Goal: Information Seeking & Learning: Learn about a topic

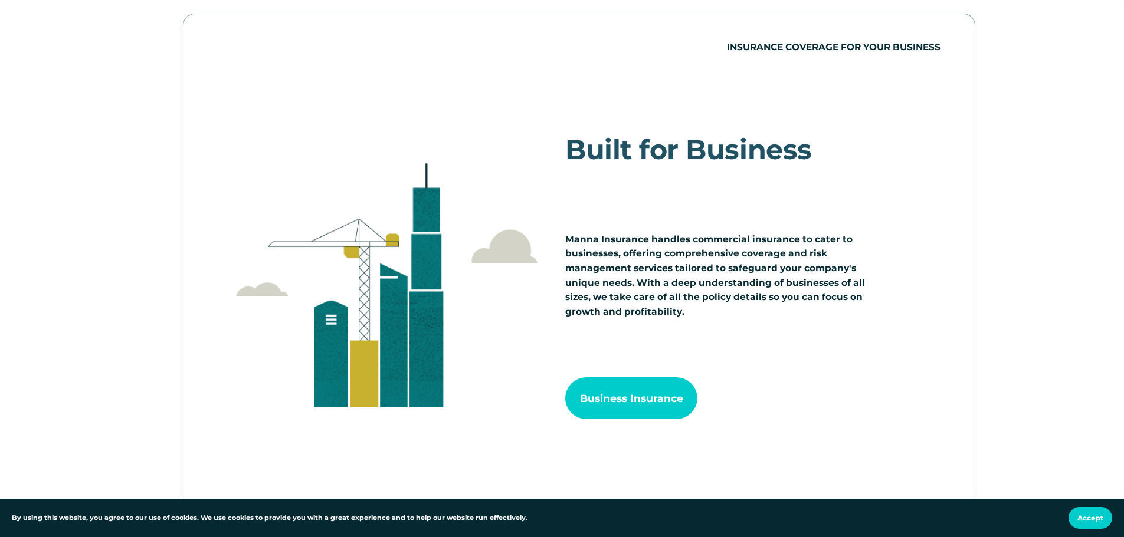
scroll to position [1226, 0]
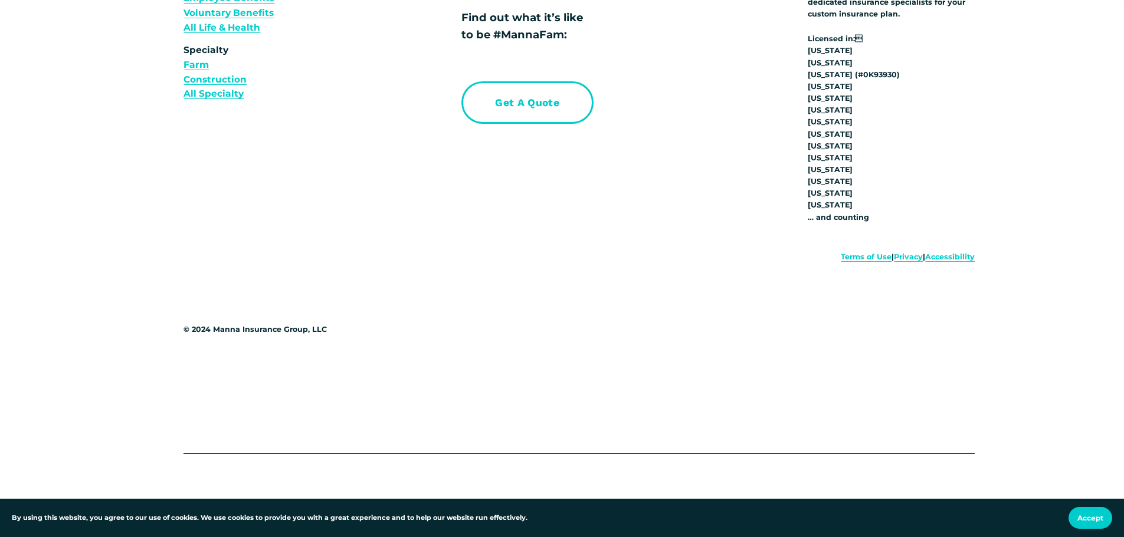
drag, startPoint x: 598, startPoint y: 107, endPoint x: 629, endPoint y: 369, distance: 263.2
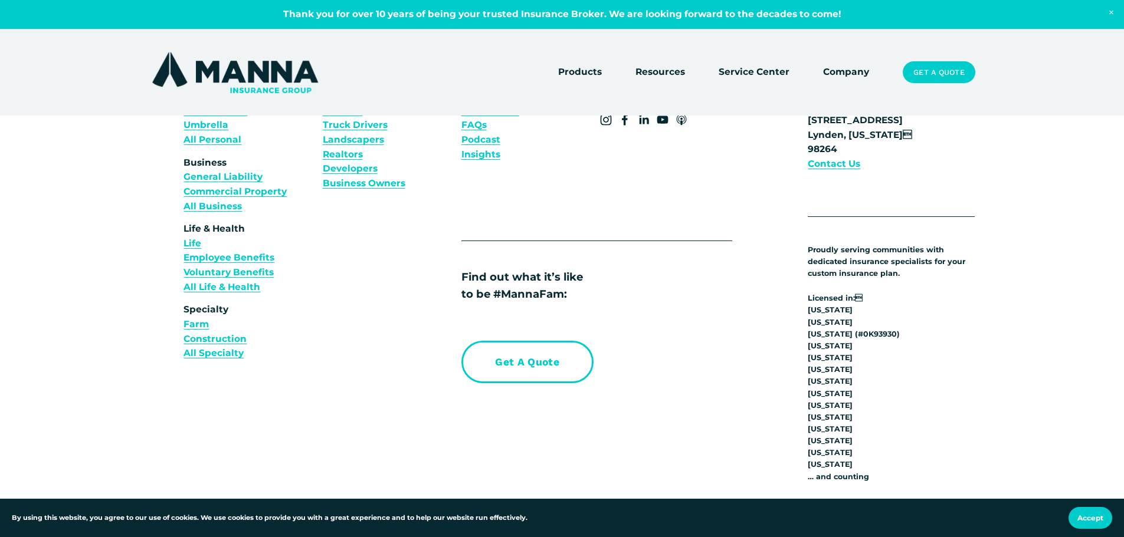
scroll to position [4437, 0]
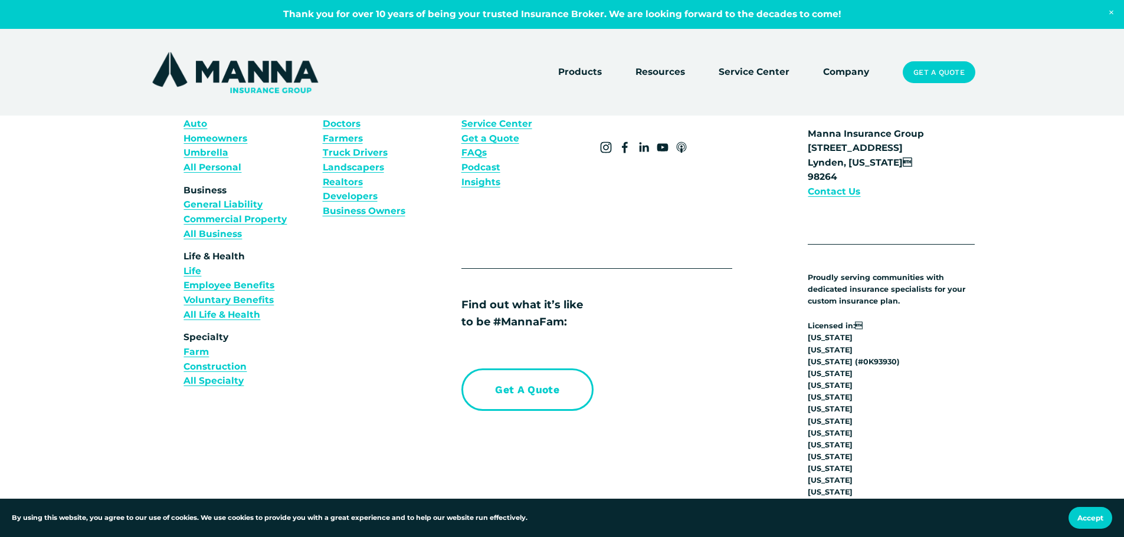
click at [836, 74] on link "Company" at bounding box center [846, 72] width 46 height 17
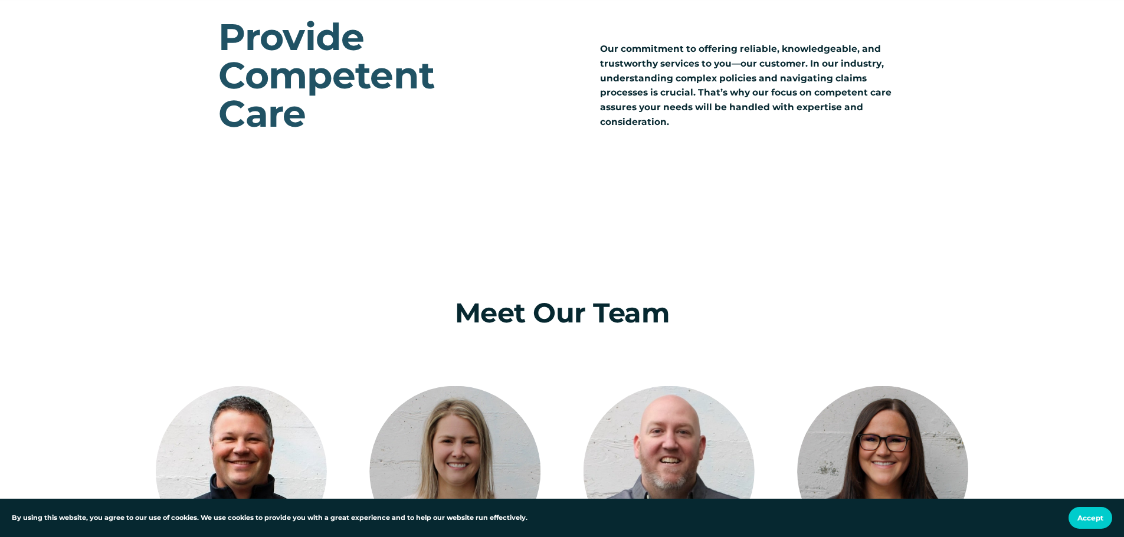
scroll to position [1534, 0]
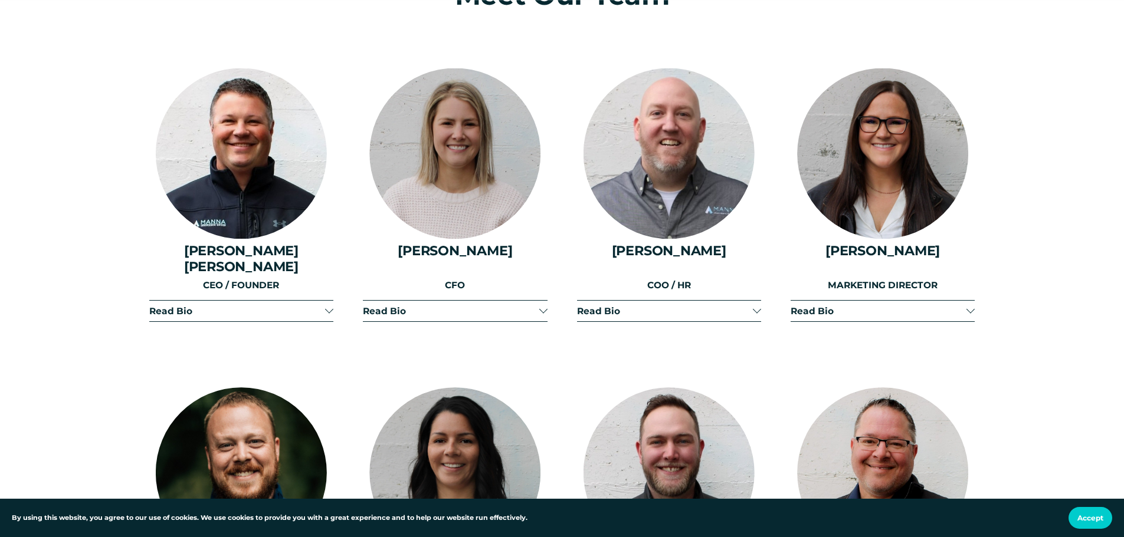
click at [306, 306] on span "Read Bio" at bounding box center [237, 311] width 176 height 11
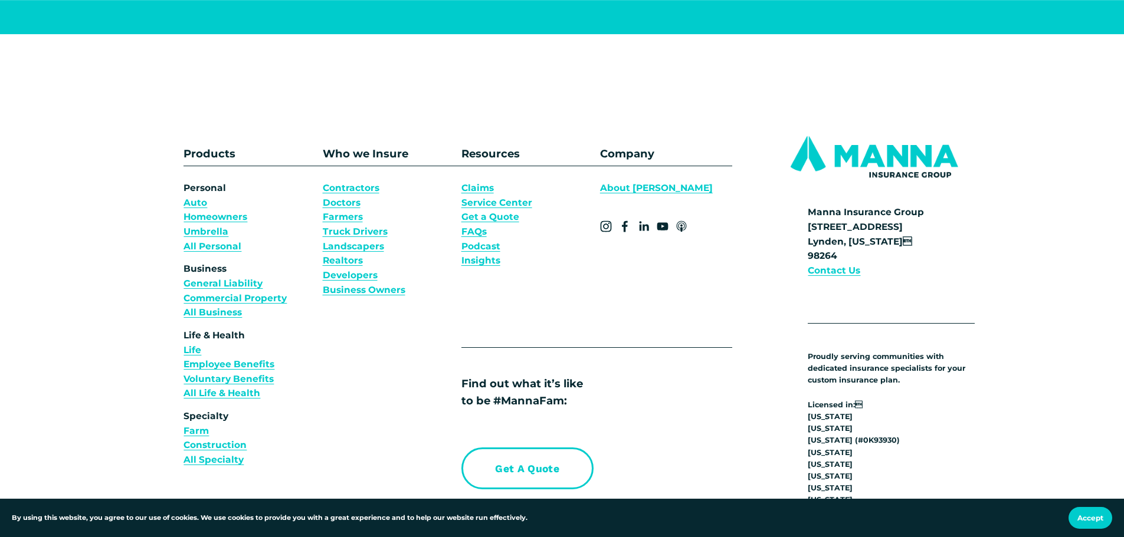
scroll to position [9202, 0]
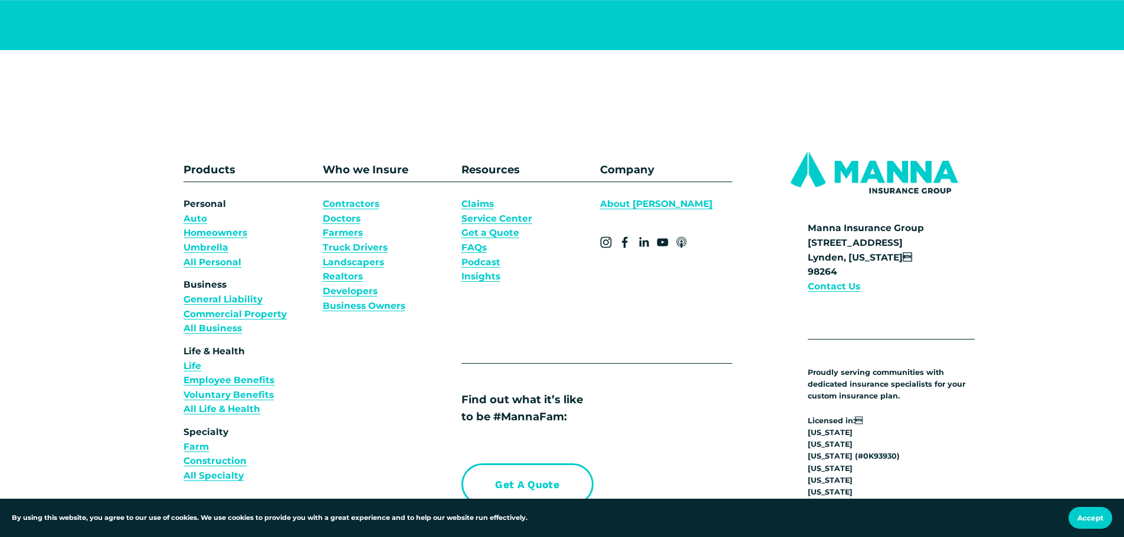
click at [633, 197] on link "About [PERSON_NAME]" at bounding box center [656, 204] width 113 height 15
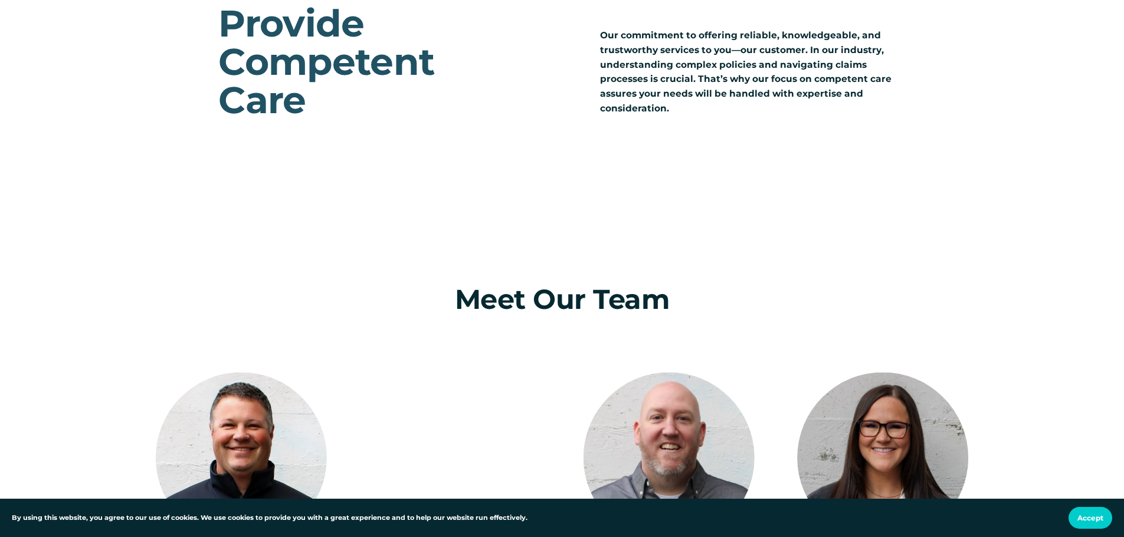
scroll to position [944, 0]
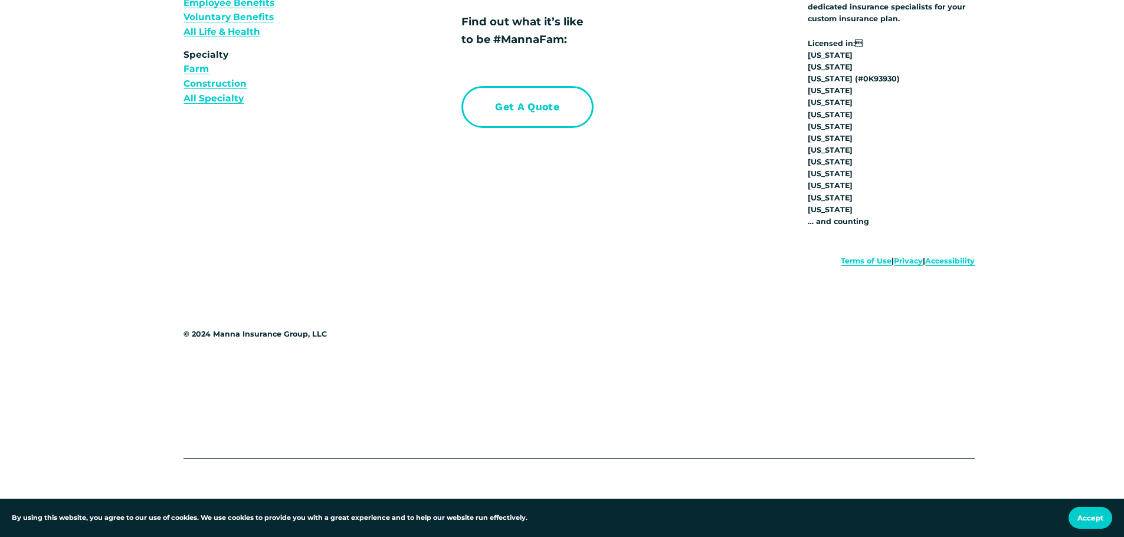
drag, startPoint x: 824, startPoint y: 155, endPoint x: 786, endPoint y: 385, distance: 232.6
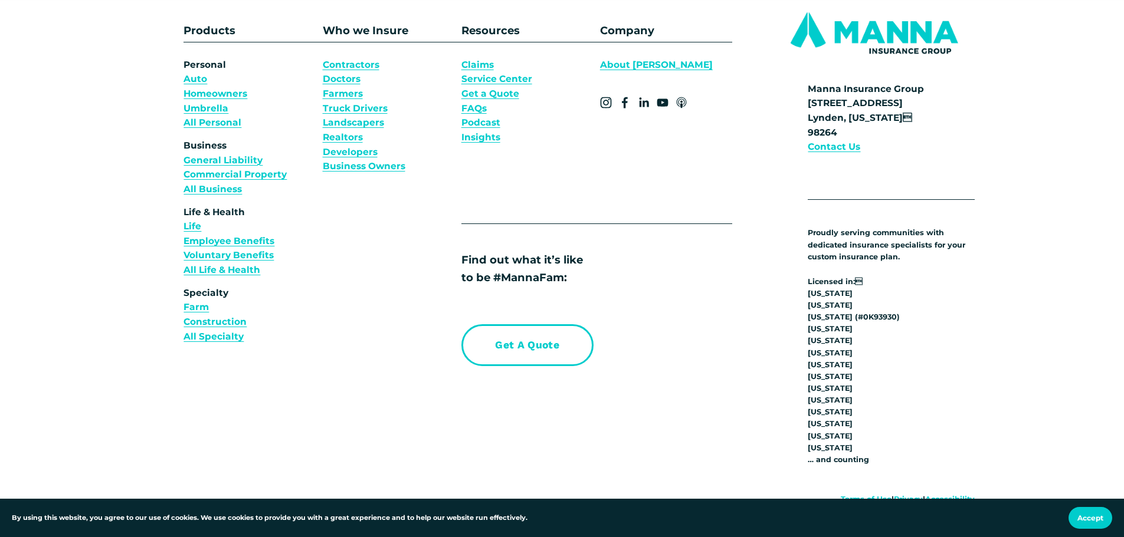
scroll to position [9282, 0]
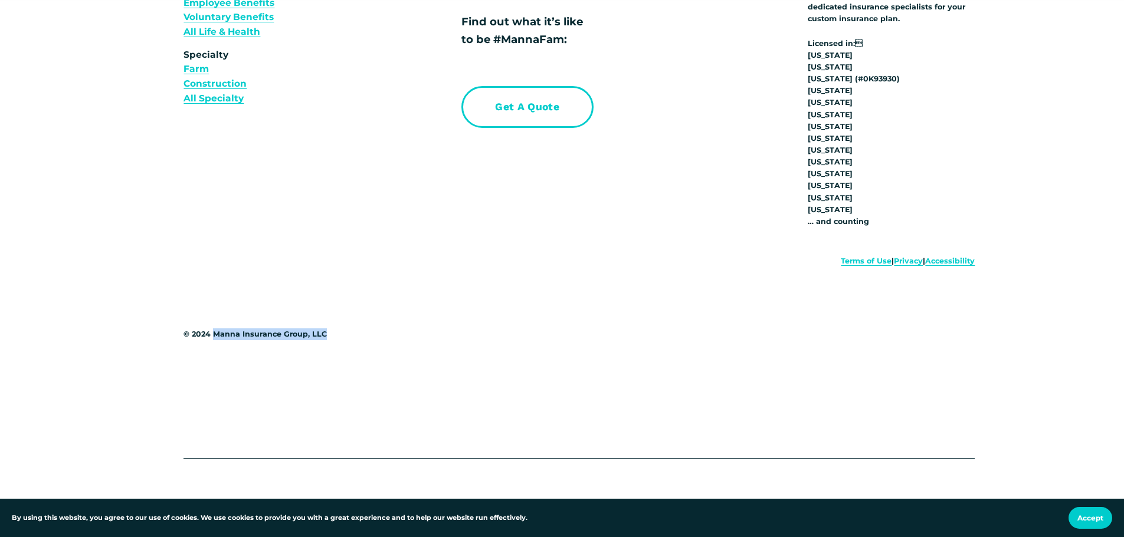
drag, startPoint x: 212, startPoint y: 328, endPoint x: 327, endPoint y: 329, distance: 115.0
click at [327, 329] on p "© 2024 Manna Insurance Group, LLC" at bounding box center [284, 335] width 202 height 12
copy p "Manna Insurance Group, LLC"
